Goal: Find specific page/section: Find specific page/section

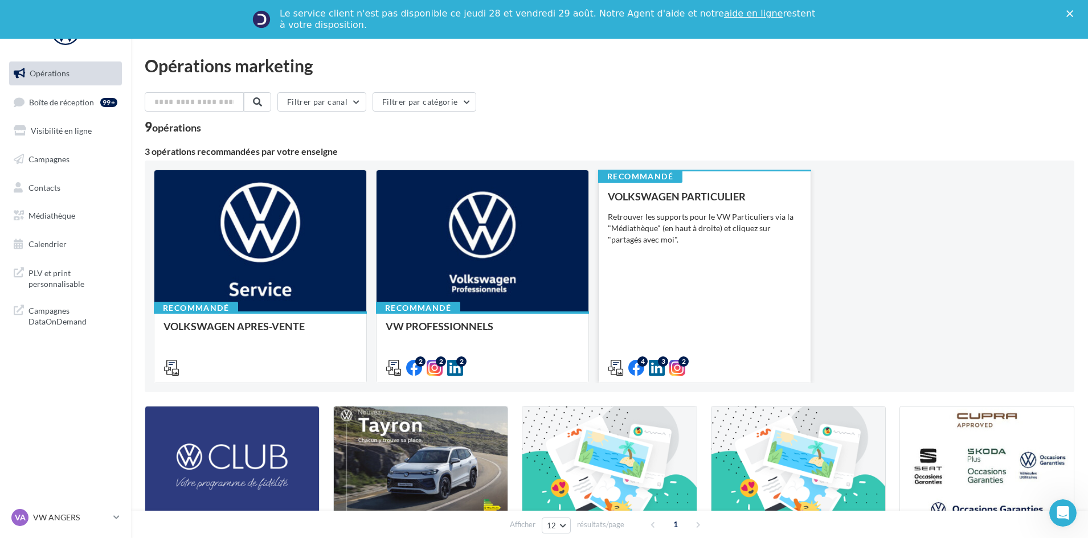
click at [724, 286] on div "VOLKSWAGEN PARTICULIER Retrouver les supports pour le VW Particuliers via la "M…" at bounding box center [705, 282] width 194 height 182
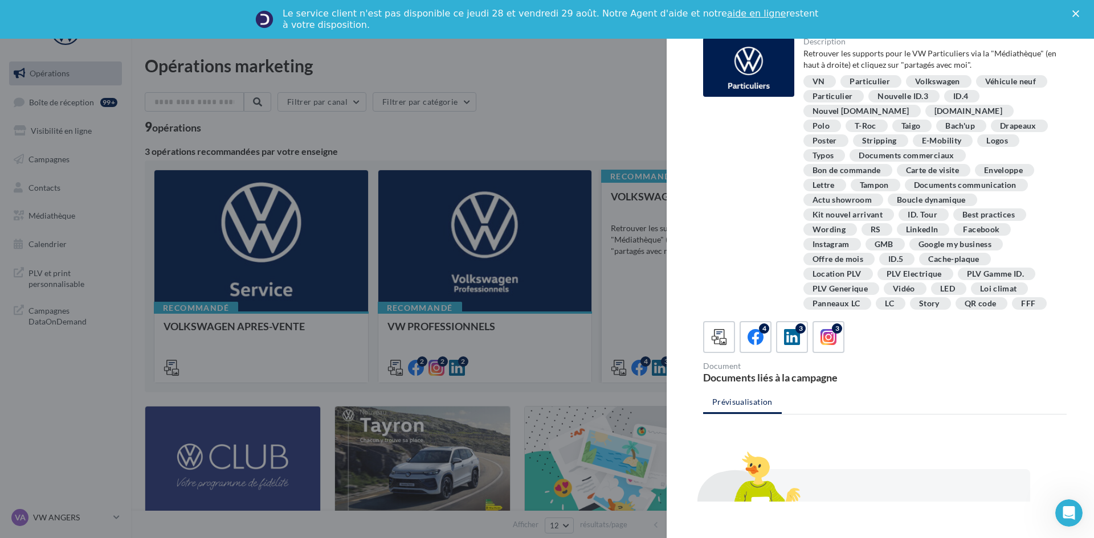
scroll to position [207, 0]
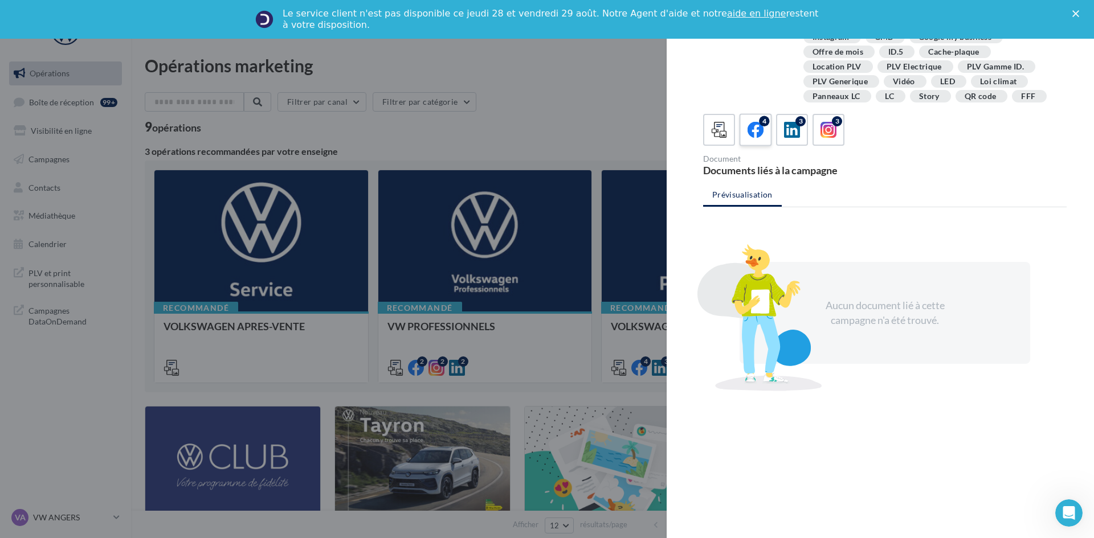
click at [760, 141] on label "4" at bounding box center [755, 129] width 32 height 32
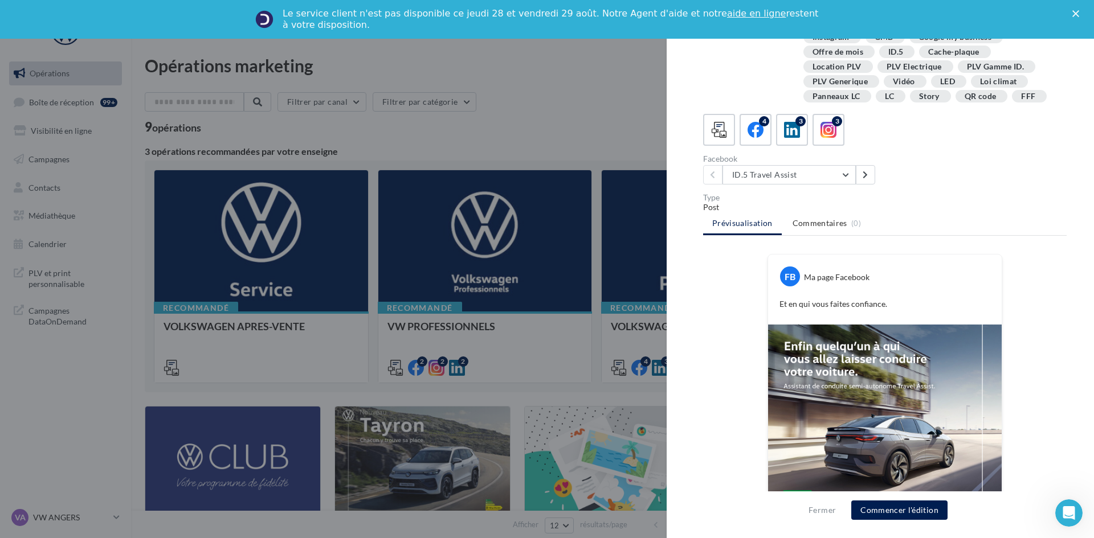
scroll to position [279, 0]
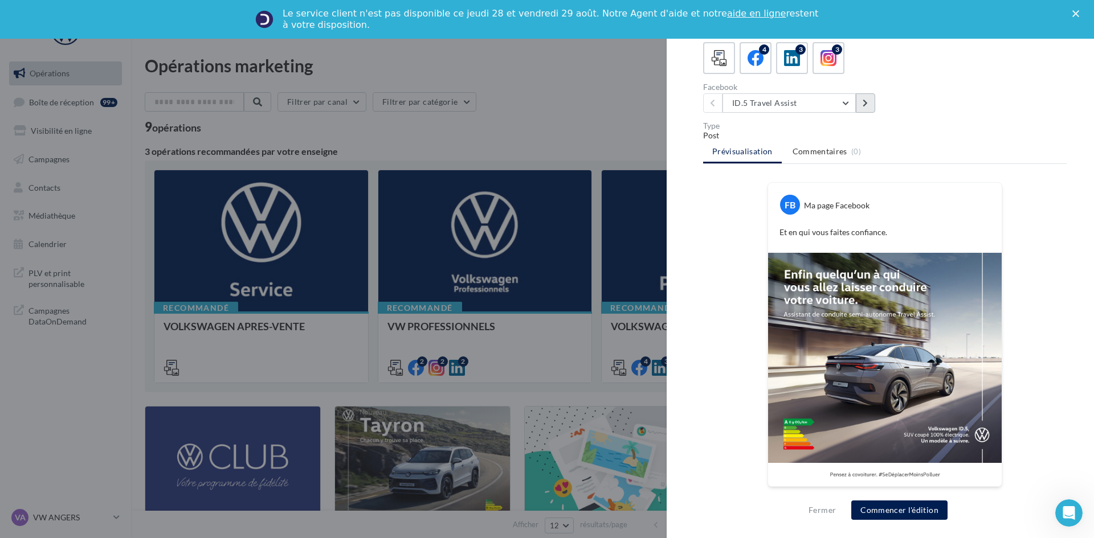
click at [865, 105] on icon at bounding box center [865, 103] width 5 height 8
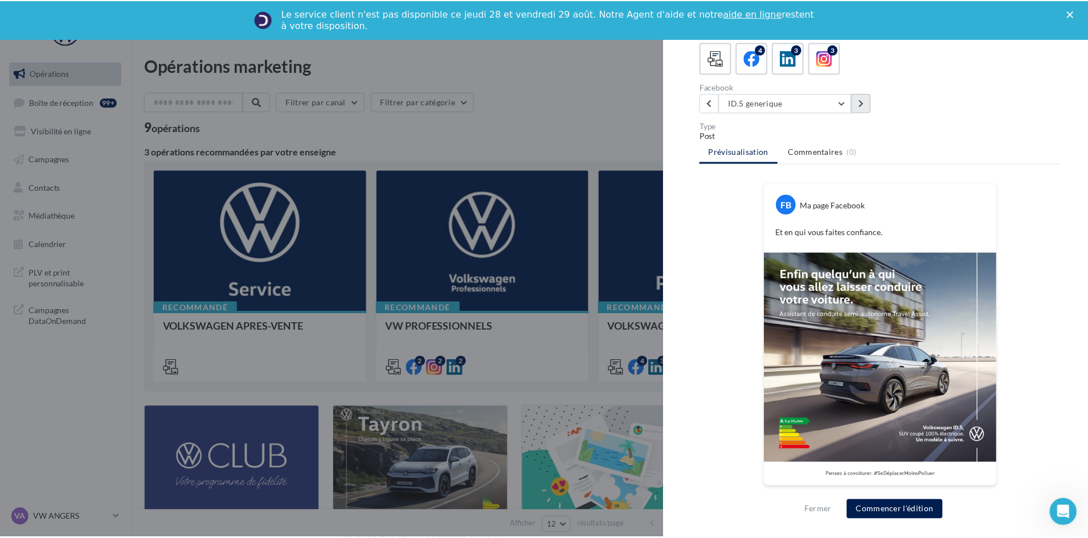
scroll to position [185, 0]
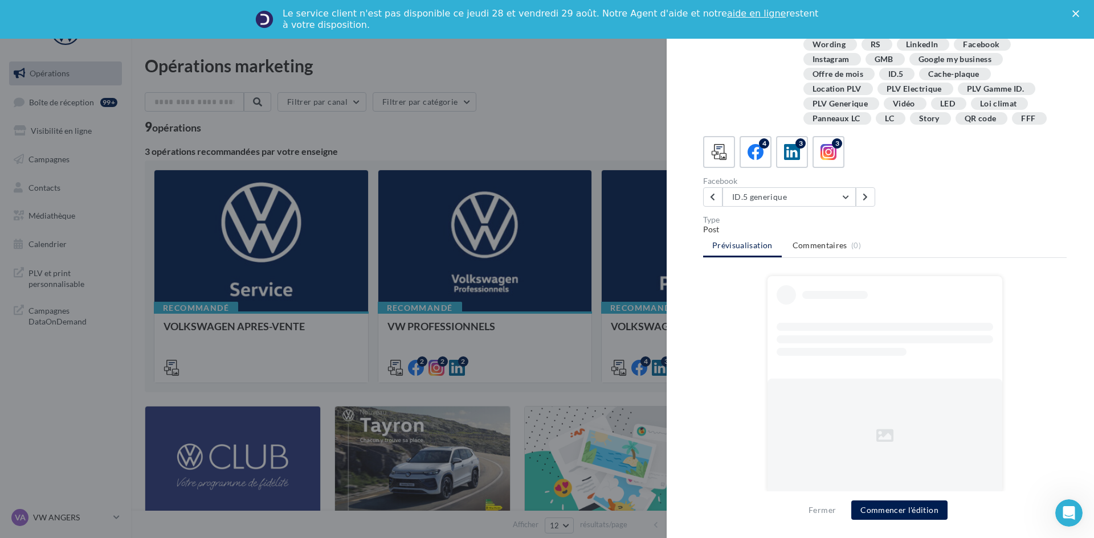
click at [383, 387] on div at bounding box center [547, 269] width 1094 height 538
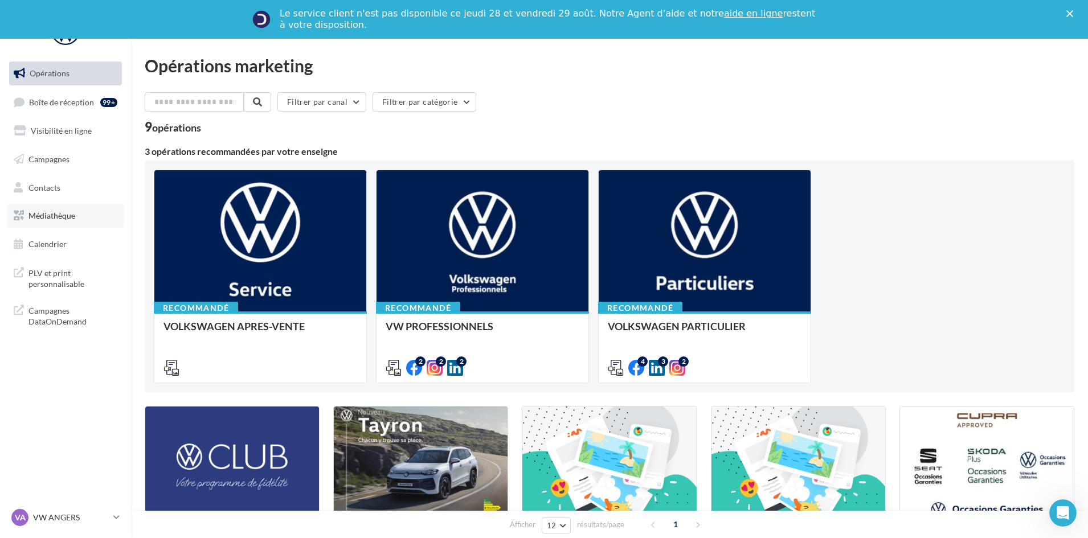
click at [77, 206] on link "Médiathèque" at bounding box center [65, 216] width 117 height 24
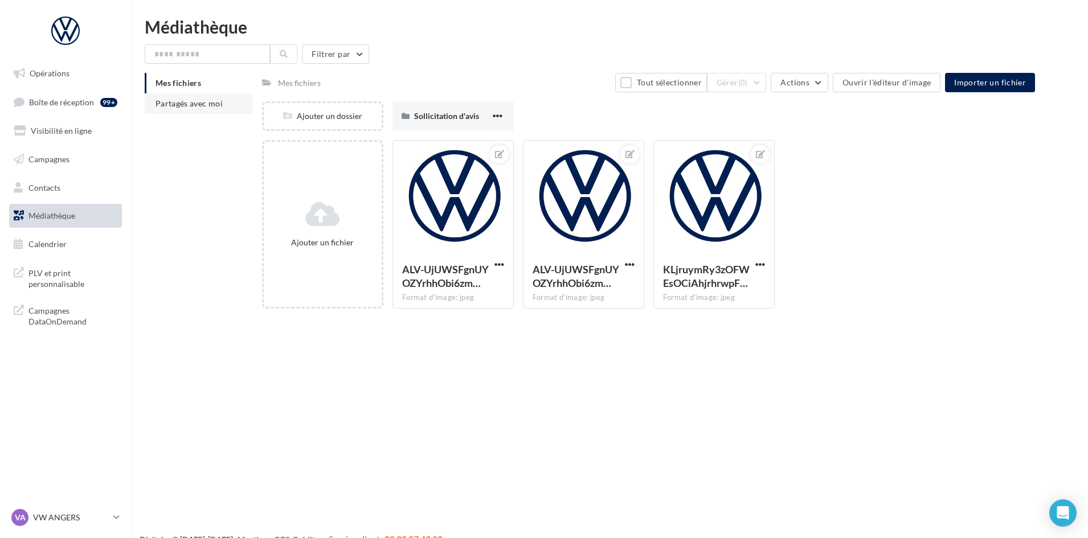
click at [235, 109] on li "Partagés avec moi" at bounding box center [199, 103] width 108 height 21
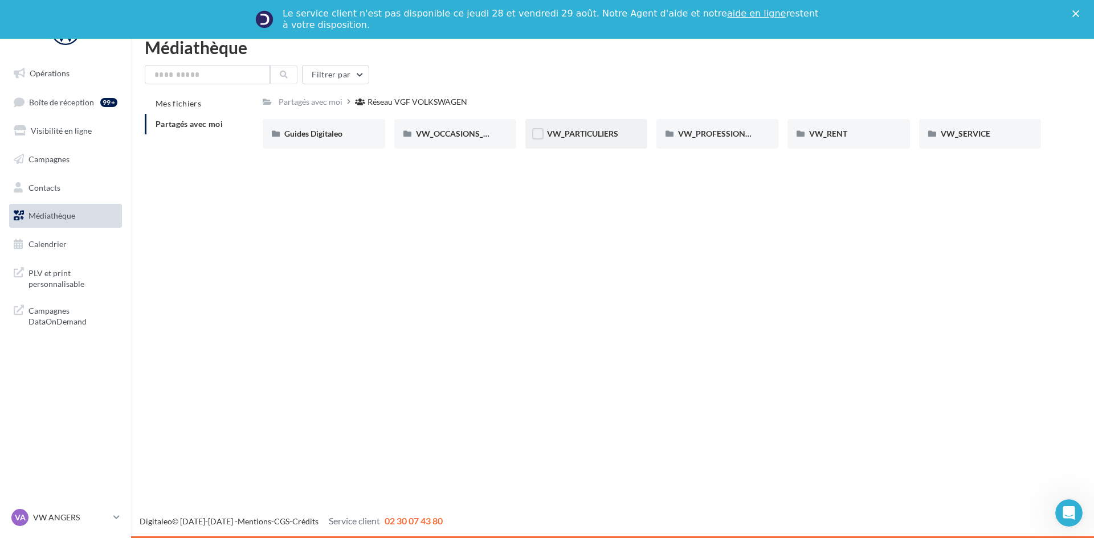
click at [628, 134] on div "VW_PARTICULIERS" at bounding box center [586, 134] width 122 height 30
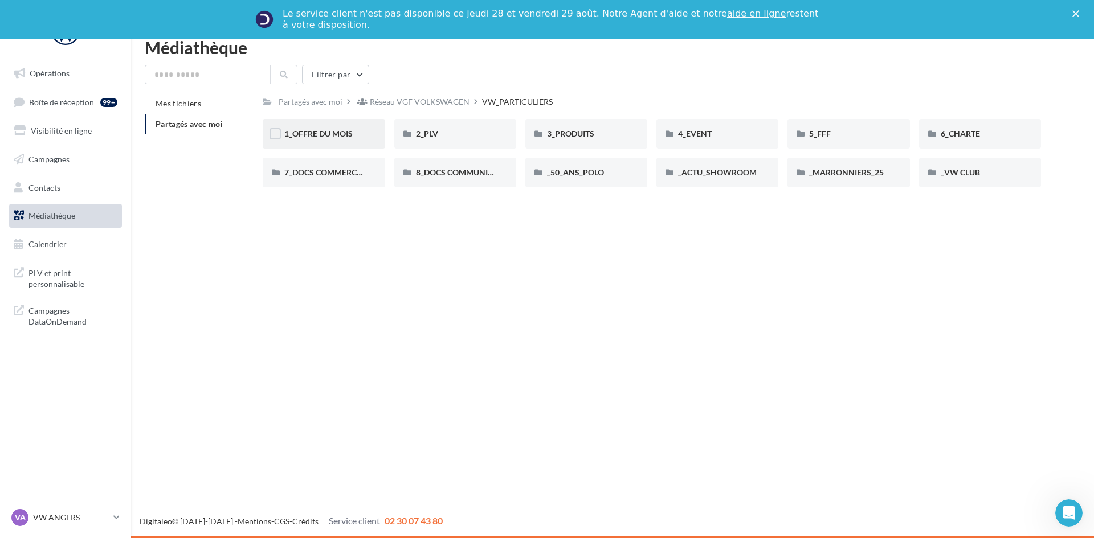
click at [362, 133] on div "1_OFFRE DU MOIS" at bounding box center [323, 133] width 79 height 11
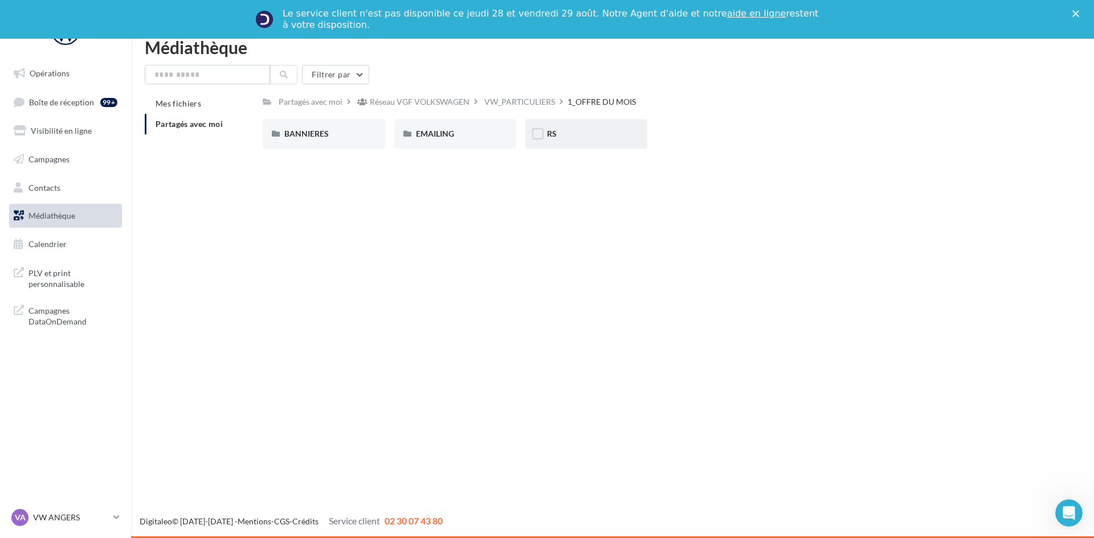
click at [572, 135] on div "RS" at bounding box center [586, 133] width 79 height 11
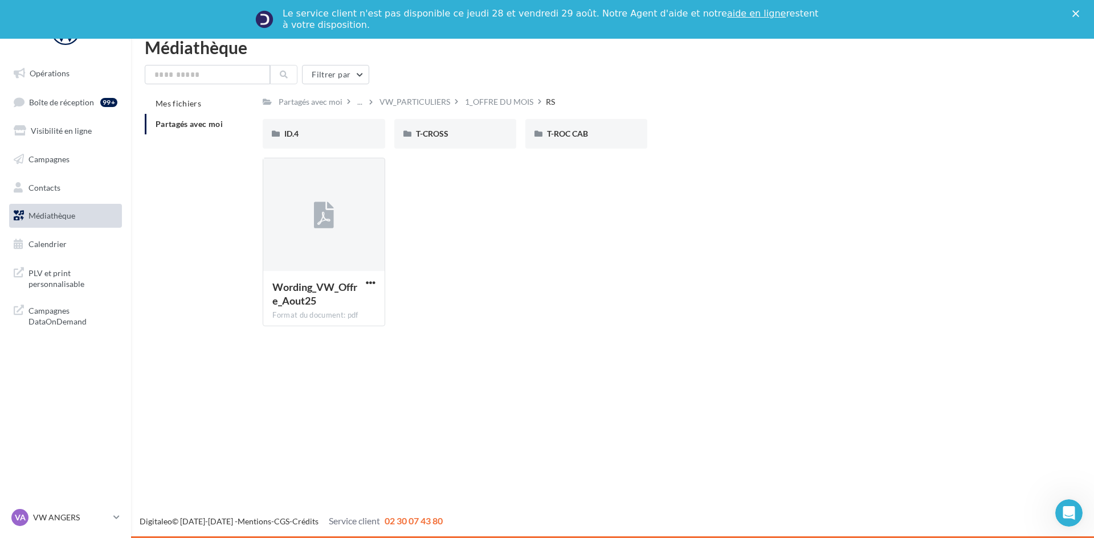
click at [29, 507] on nav "Opérations Boîte de réception 99+ Visibilité en ligne Campagnes Contacts Médiat…" at bounding box center [65, 269] width 131 height 538
click at [48, 510] on div "VA VW ANGERS vw-ang-tar" at bounding box center [59, 517] width 97 height 17
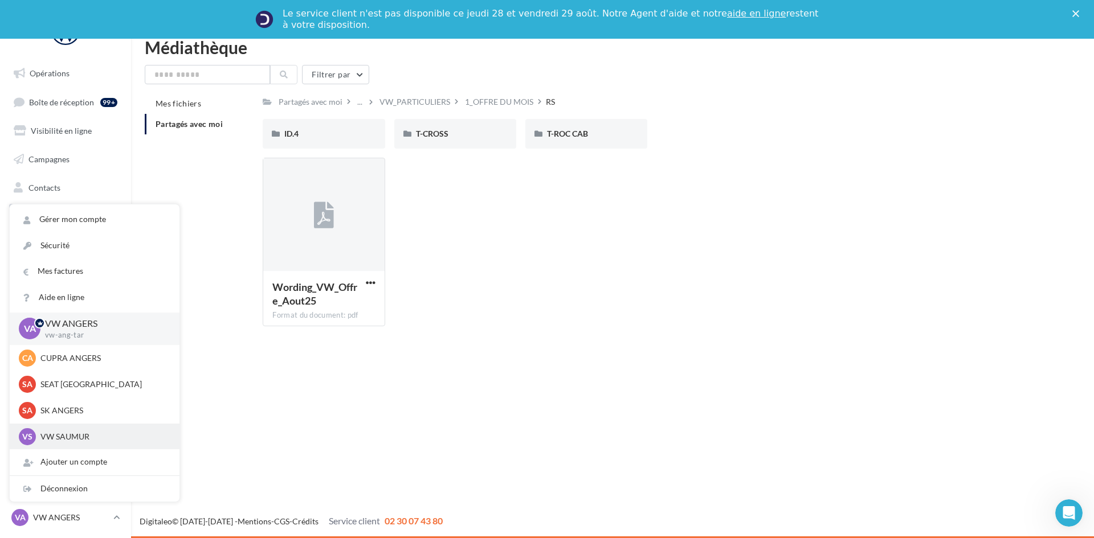
scroll to position [57, 0]
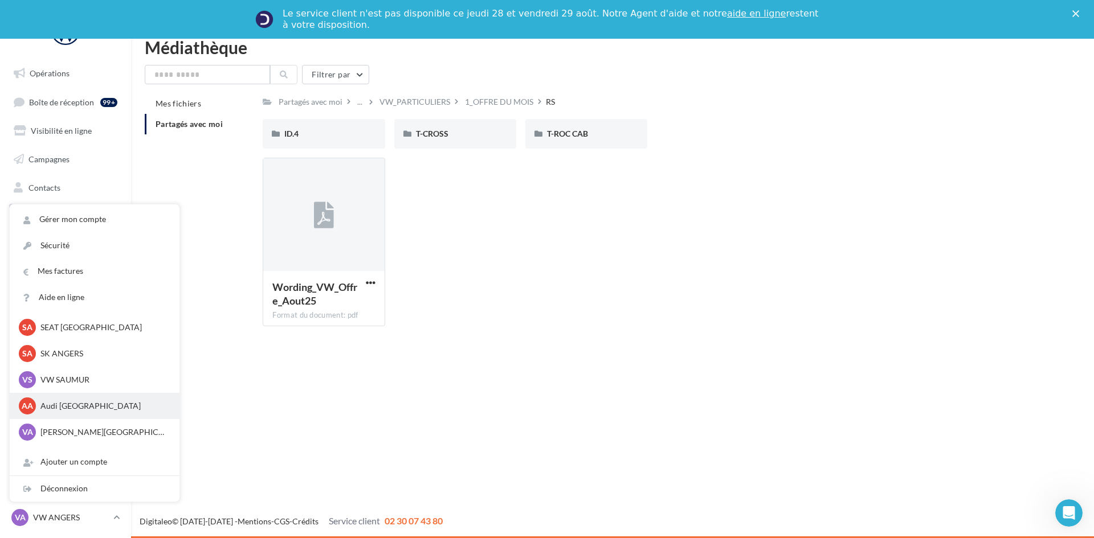
click at [79, 406] on p "Audi [GEOGRAPHIC_DATA]" at bounding box center [102, 406] width 125 height 11
